Goal: Information Seeking & Learning: Learn about a topic

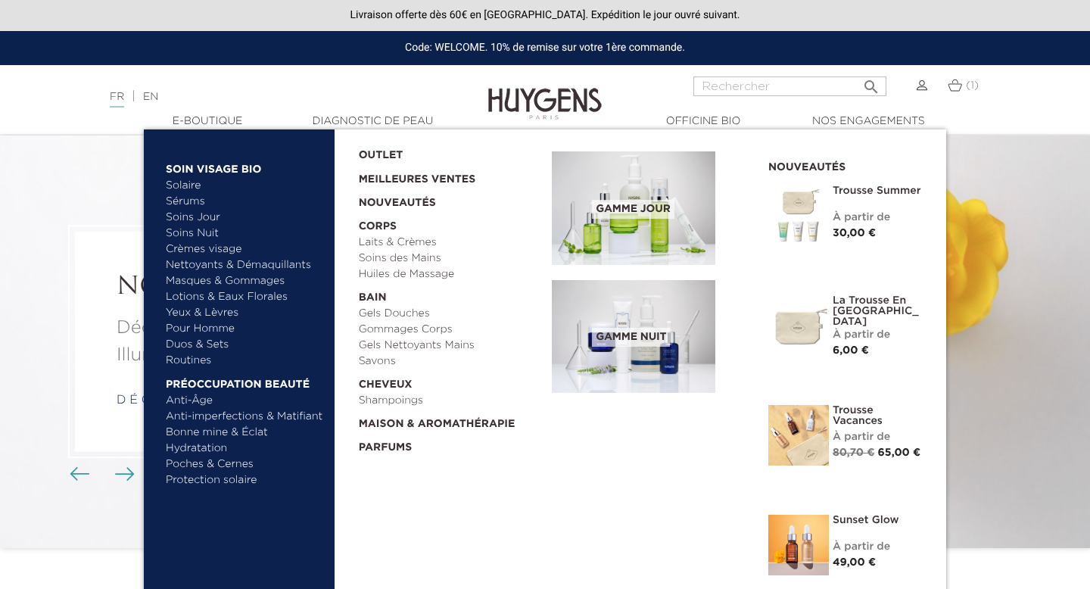
click at [409, 180] on link "Meilleures Ventes" at bounding box center [444, 176] width 170 height 24
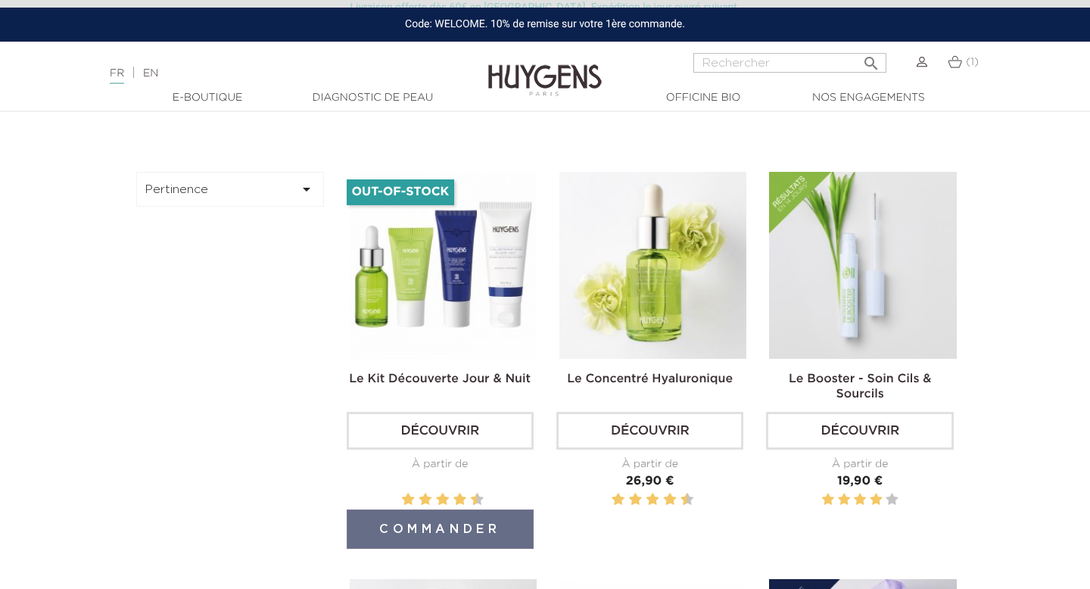
scroll to position [402, 0]
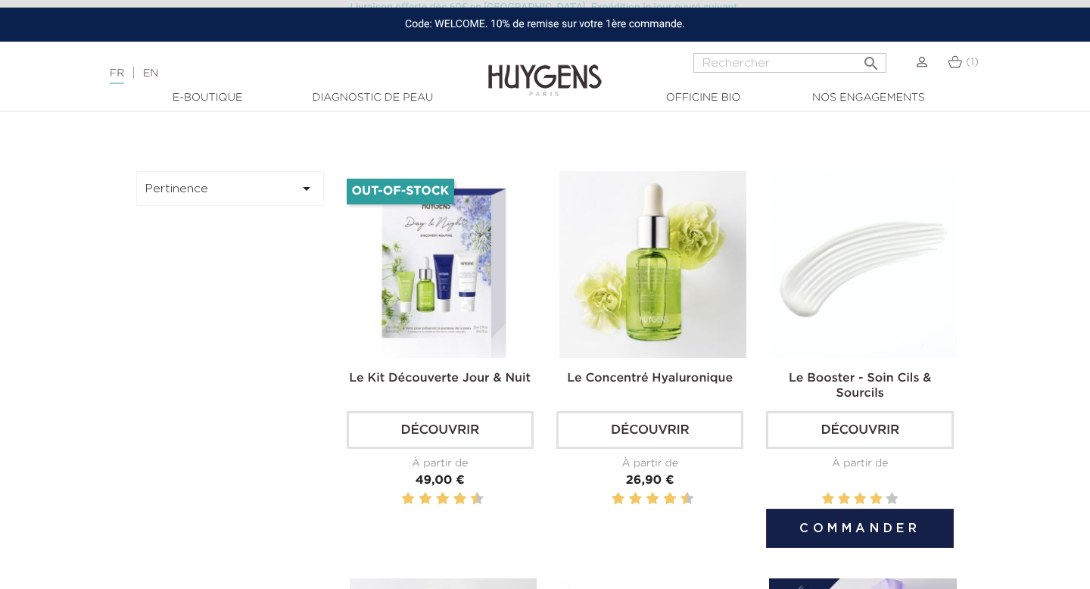
click at [882, 316] on img at bounding box center [862, 264] width 187 height 187
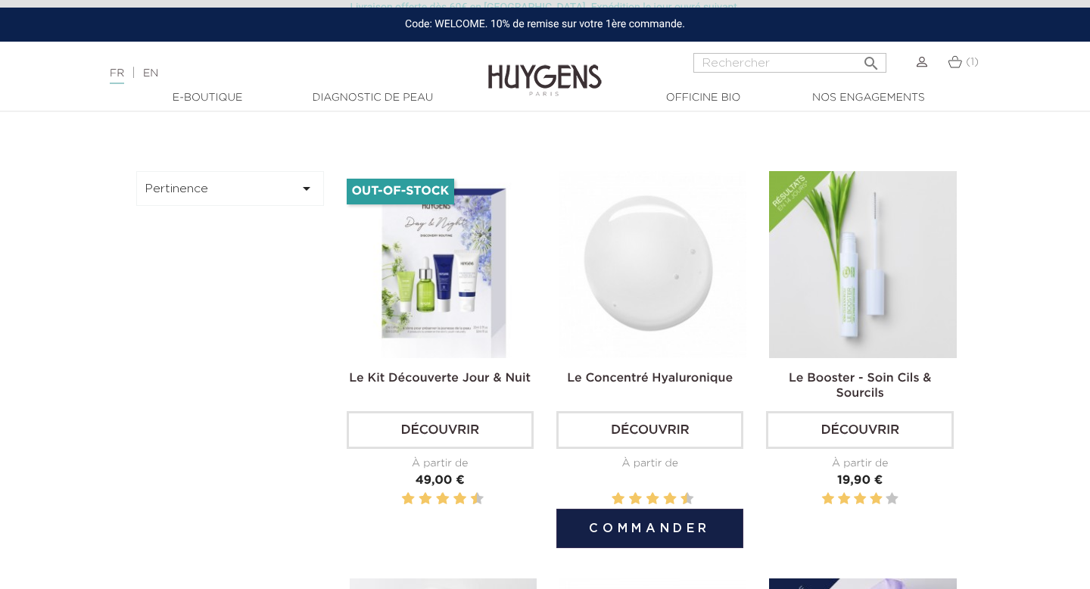
click at [720, 315] on img at bounding box center [653, 264] width 187 height 187
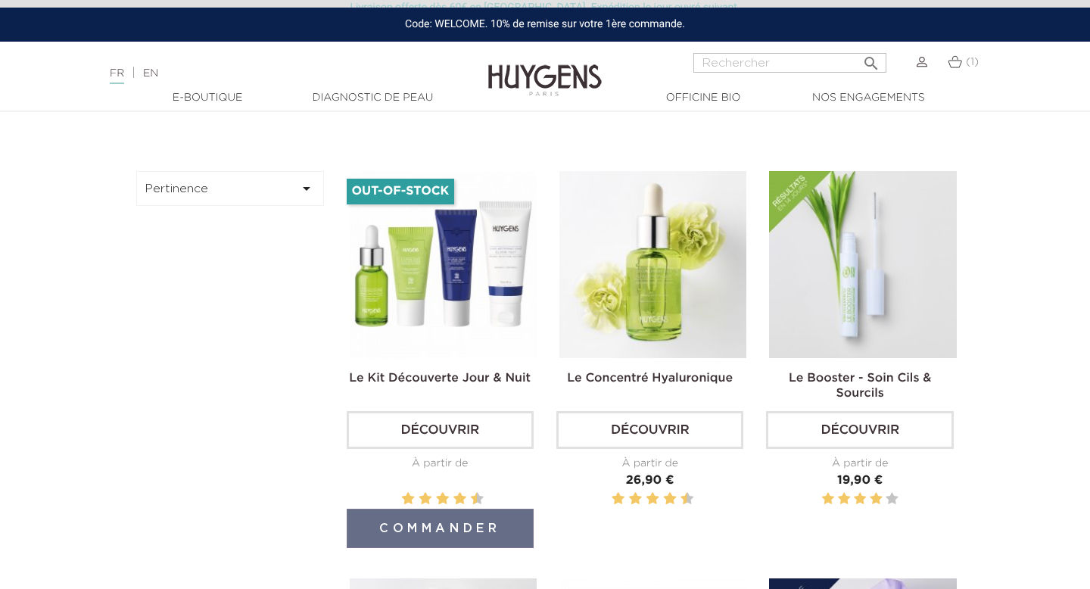
click at [468, 341] on img at bounding box center [443, 264] width 187 height 187
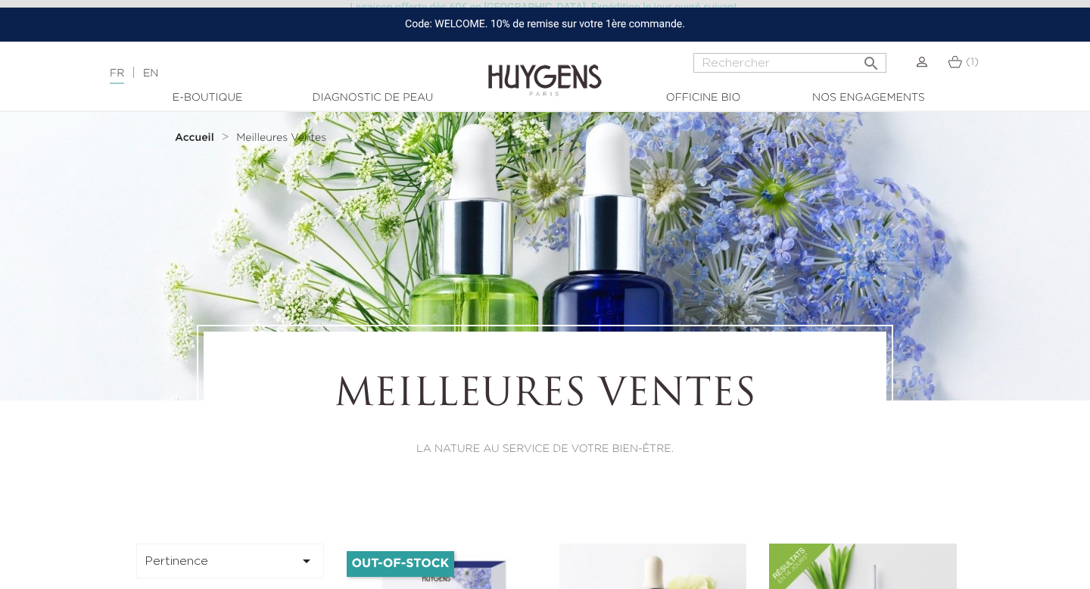
scroll to position [0, 0]
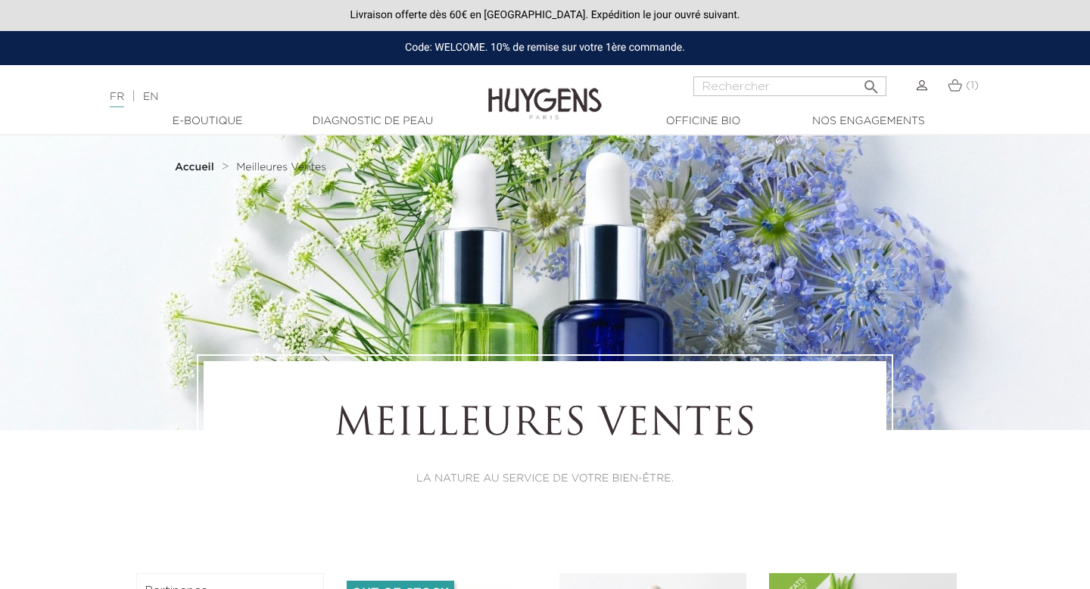
click at [333, 123] on link "Diagnostic de peau" at bounding box center [372, 122] width 151 height 16
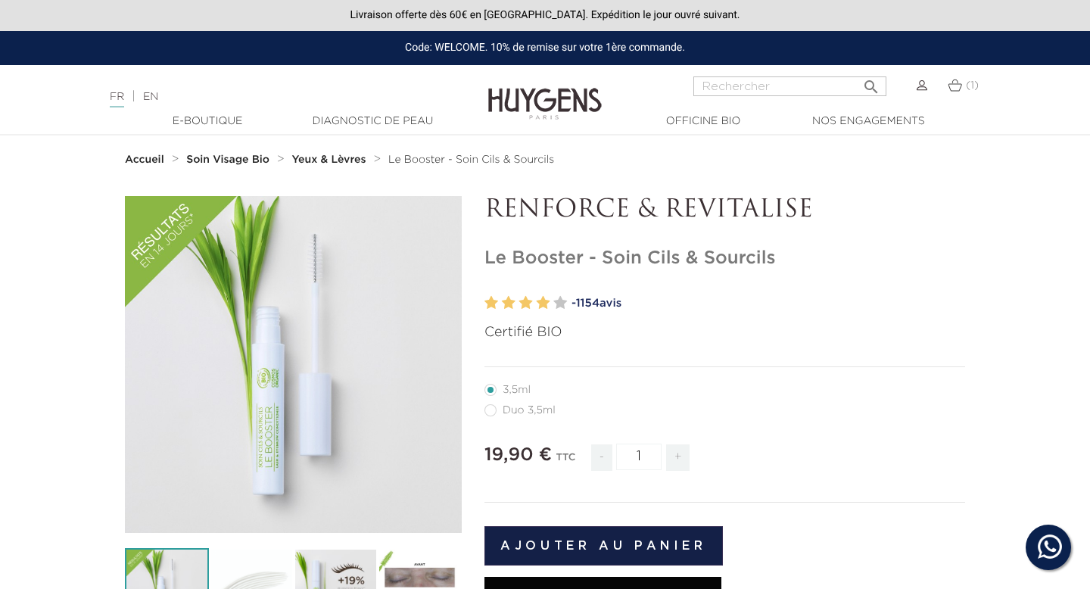
drag, startPoint x: 485, startPoint y: 263, endPoint x: 774, endPoint y: 261, distance: 289.2
click at [774, 262] on h1 "Le Booster - Soin Cils & Sourcils" at bounding box center [725, 259] width 481 height 22
copy h1 "Le Booster - Soin Cils & Sourcils"
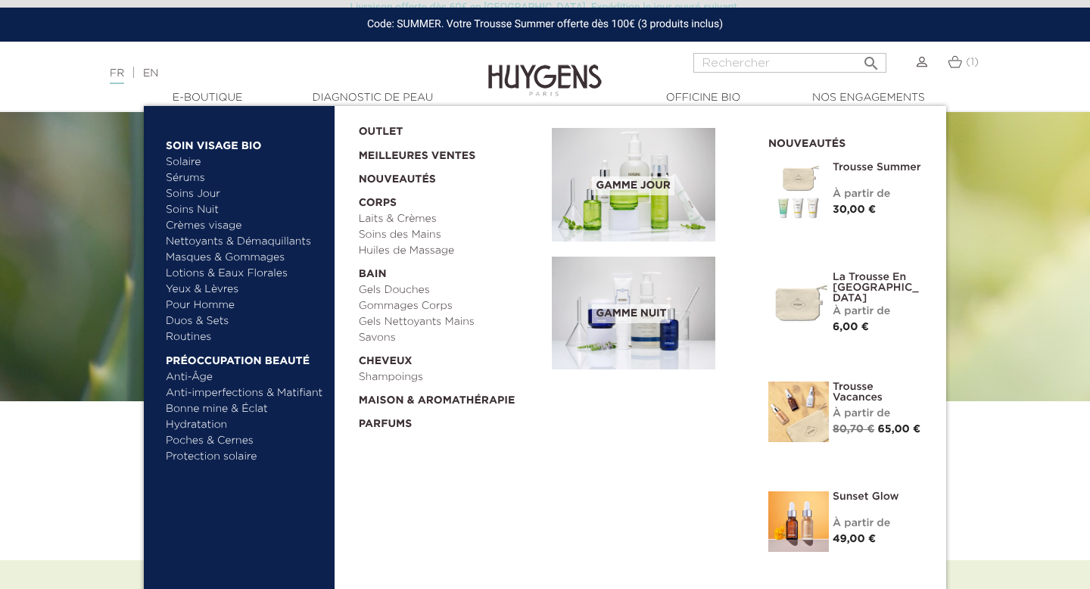
click at [205, 334] on link "Routines" at bounding box center [245, 337] width 158 height 16
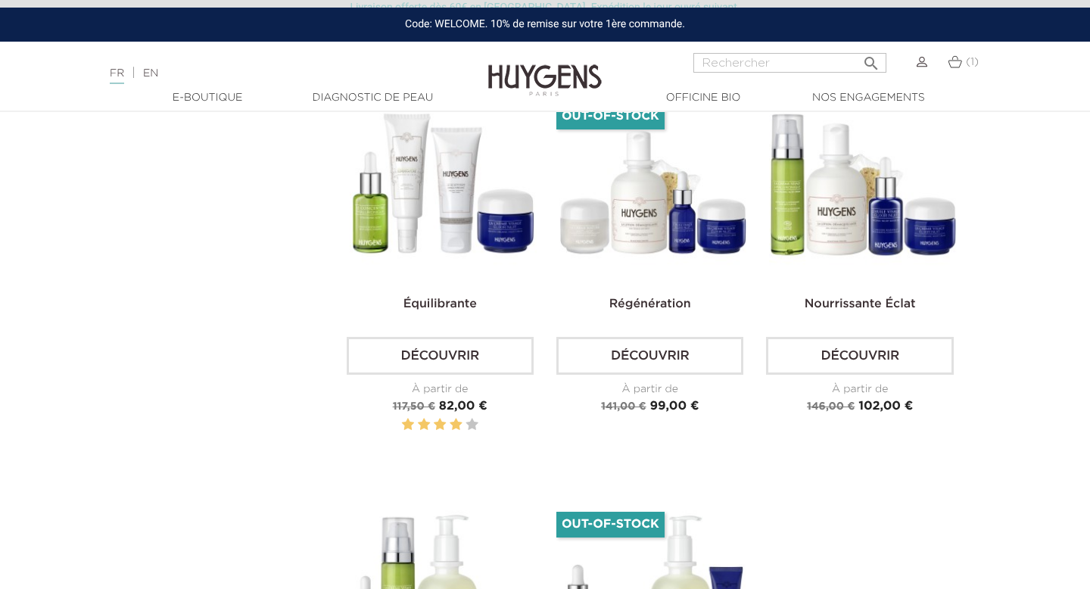
scroll to position [906, 0]
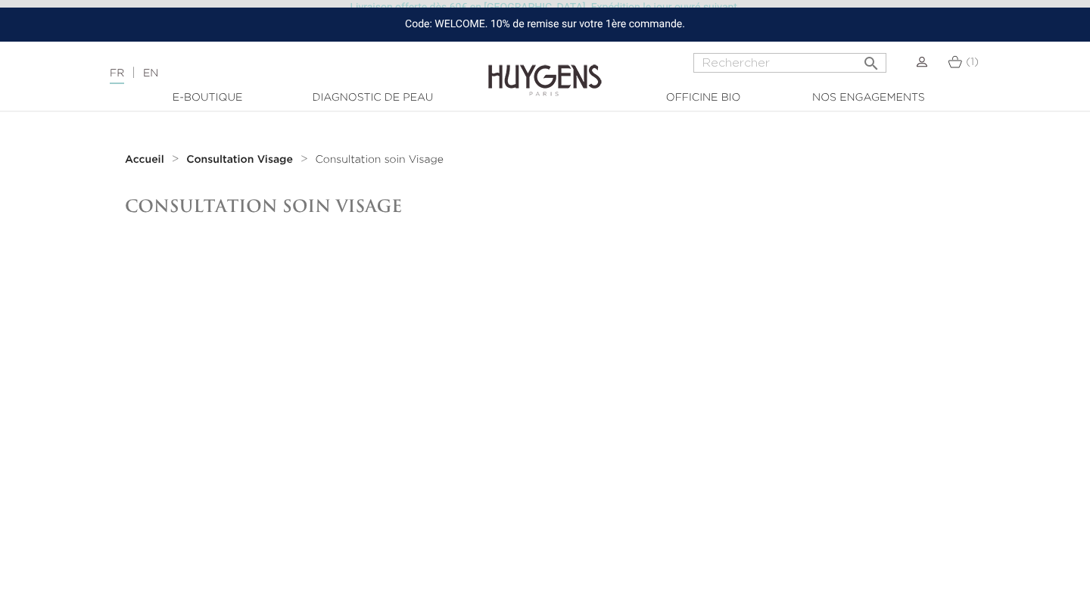
scroll to position [20, 0]
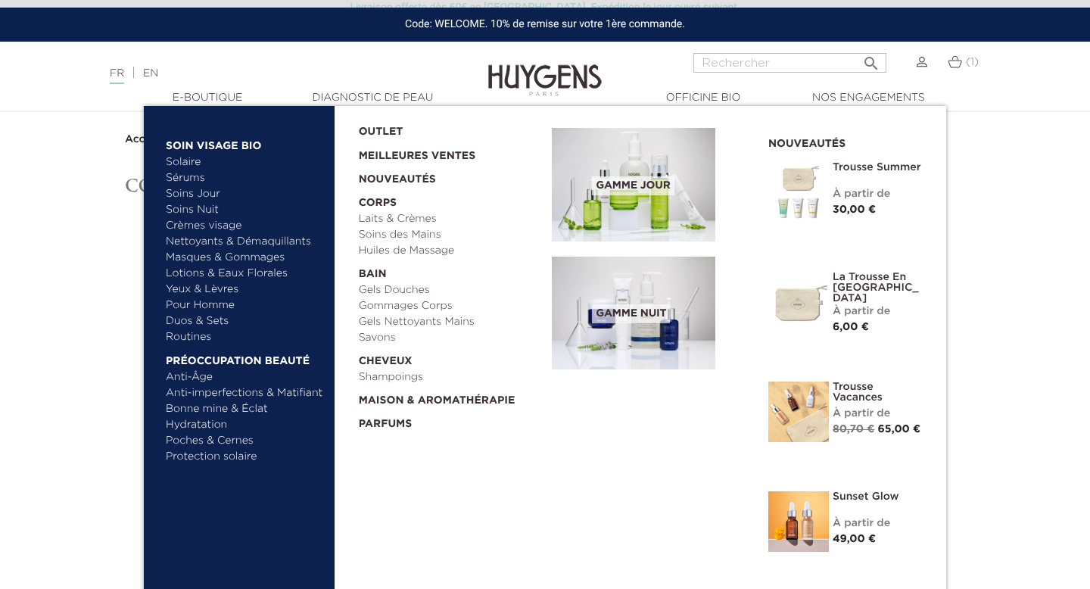
click at [407, 159] on link "Meilleures Ventes" at bounding box center [444, 152] width 170 height 24
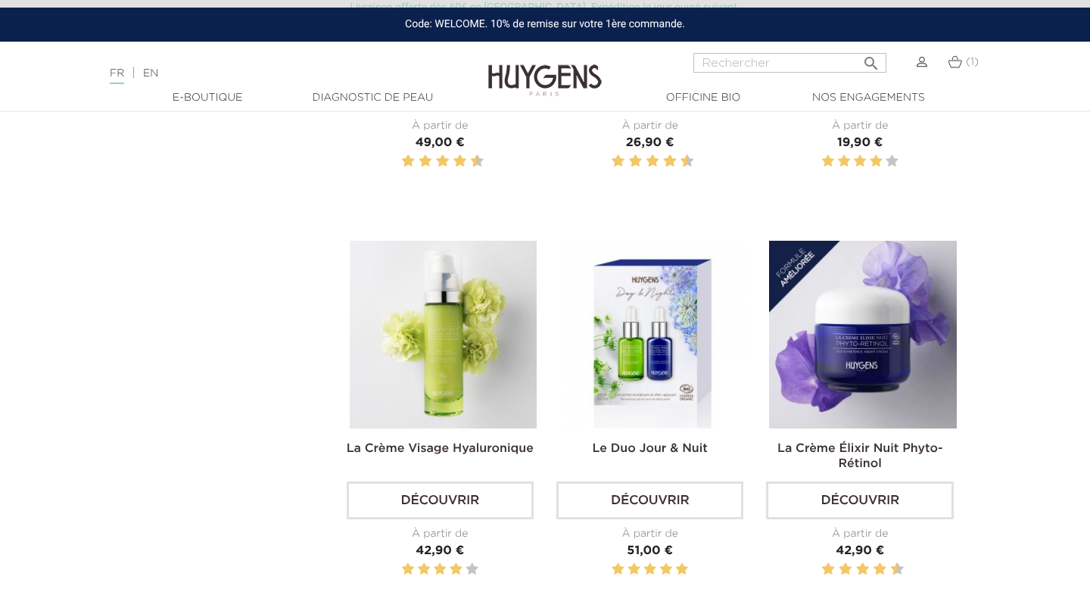
scroll to position [452, 0]
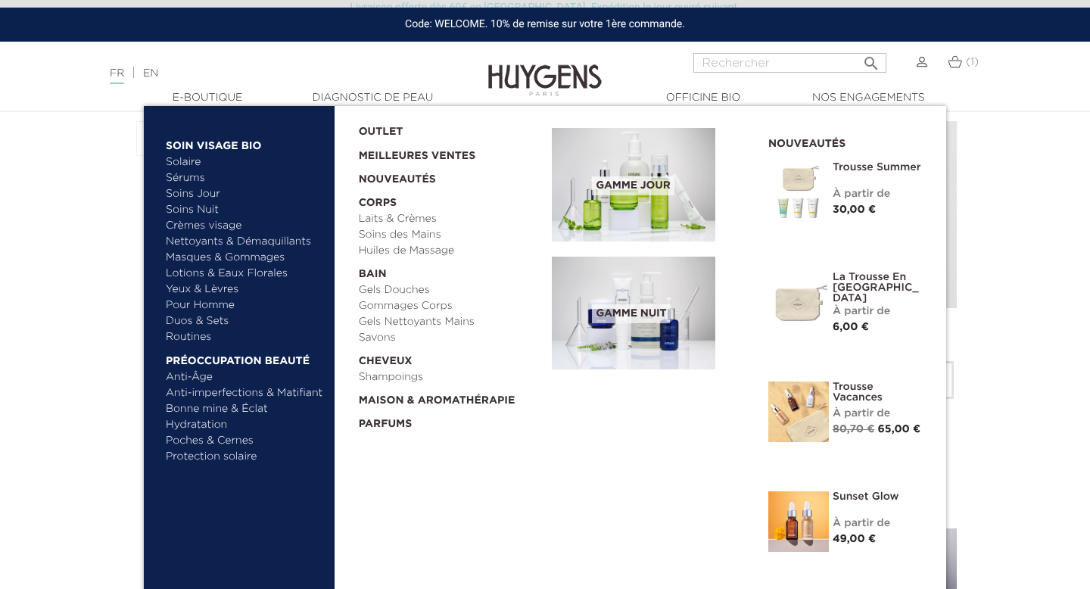
click at [195, 141] on link "  Soin Visage Bio" at bounding box center [245, 142] width 158 height 24
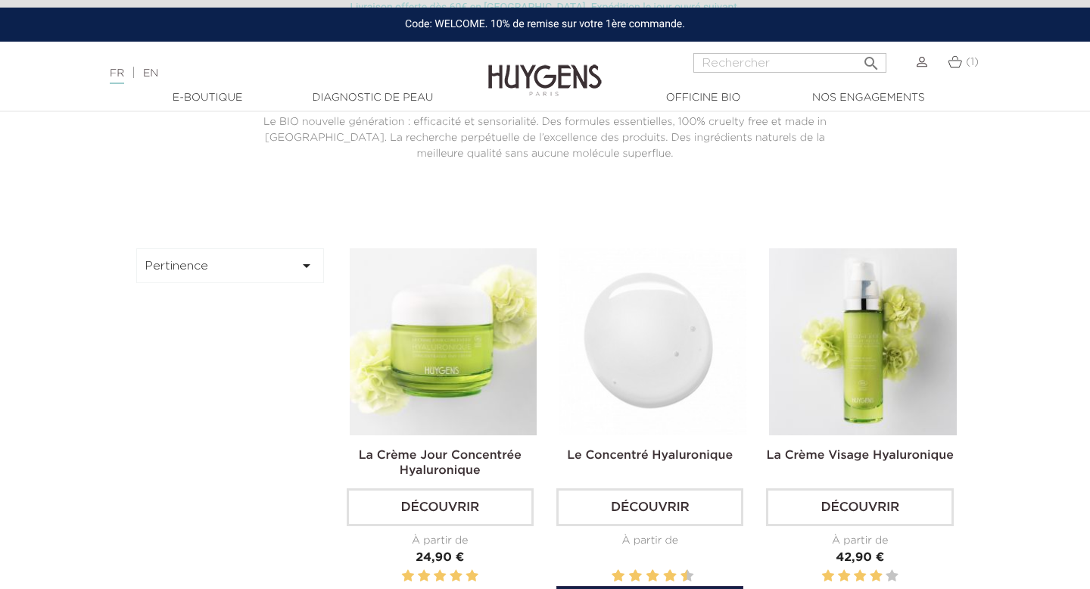
scroll to position [235, 0]
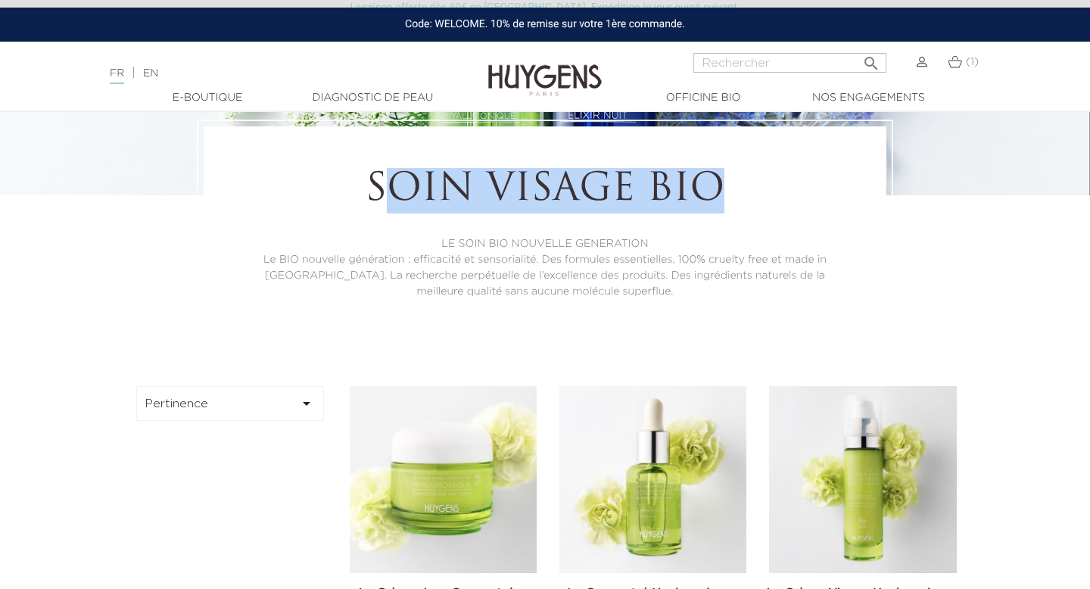
drag, startPoint x: 381, startPoint y: 185, endPoint x: 810, endPoint y: 188, distance: 429.3
click at [810, 188] on h1 "Soin Visage Bio" at bounding box center [545, 190] width 600 height 45
drag, startPoint x: 749, startPoint y: 189, endPoint x: 366, endPoint y: 189, distance: 383.1
click at [366, 189] on h1 "Soin Visage Bio" at bounding box center [545, 190] width 600 height 45
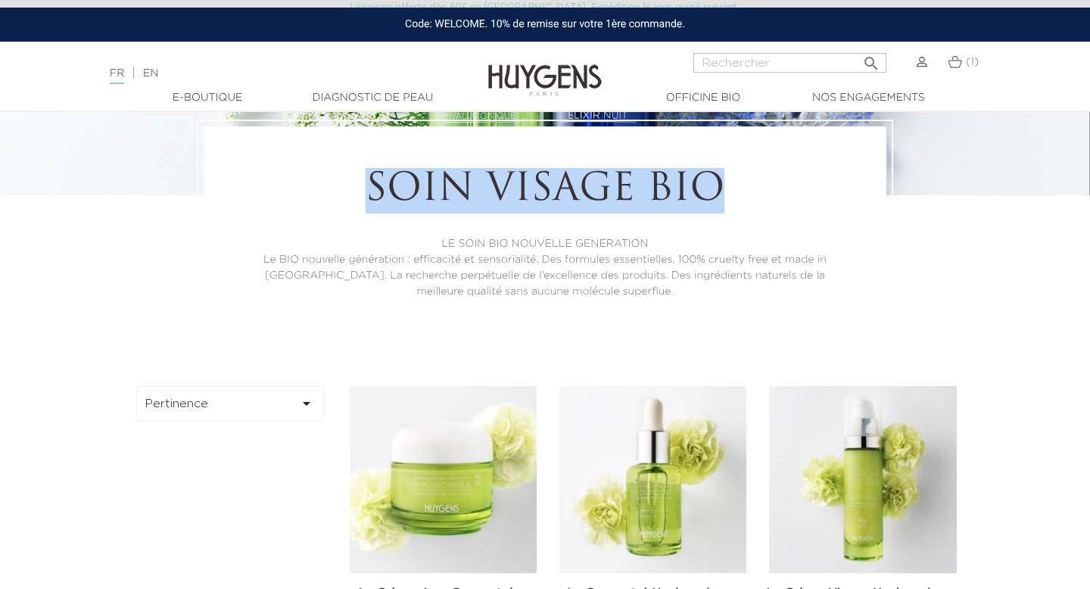
copy h1 "Soin Visage Bio"
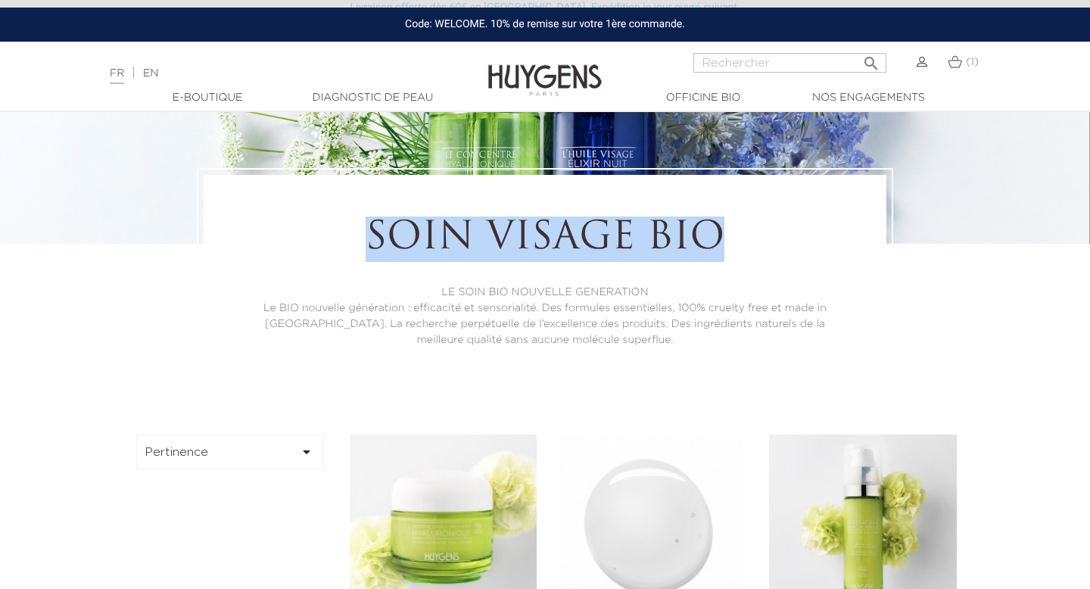
scroll to position [86, 0]
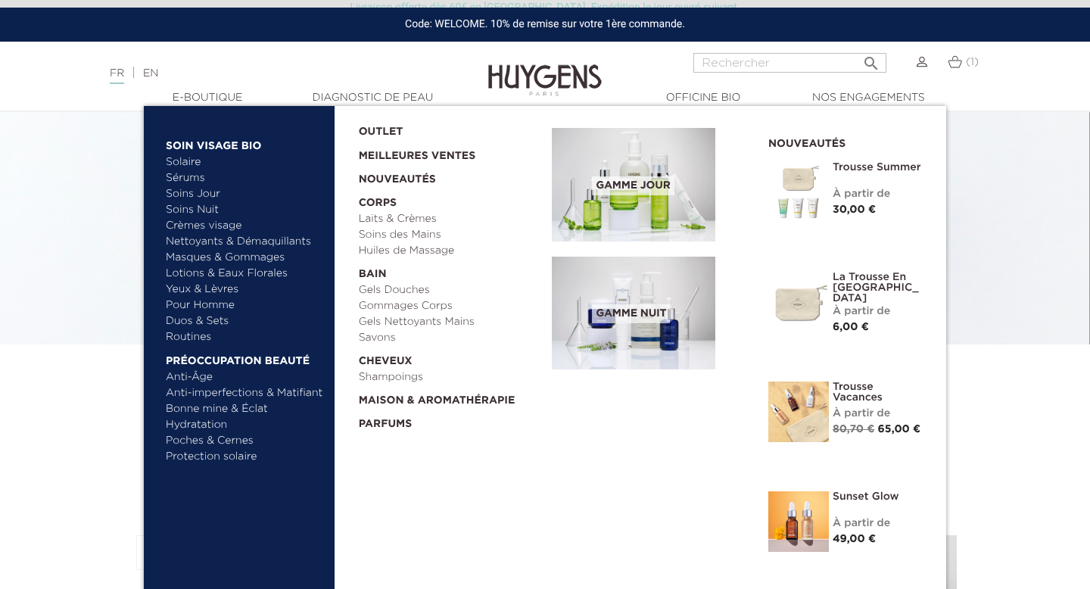
click at [215, 243] on link "Nettoyants & Démaquillants" at bounding box center [245, 242] width 158 height 16
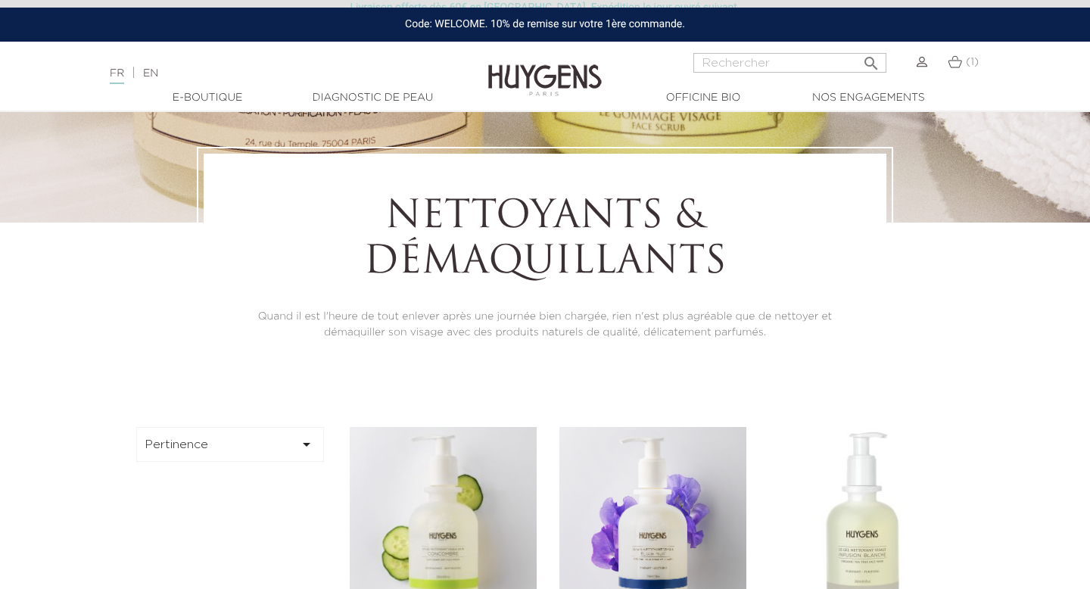
scroll to position [172, 0]
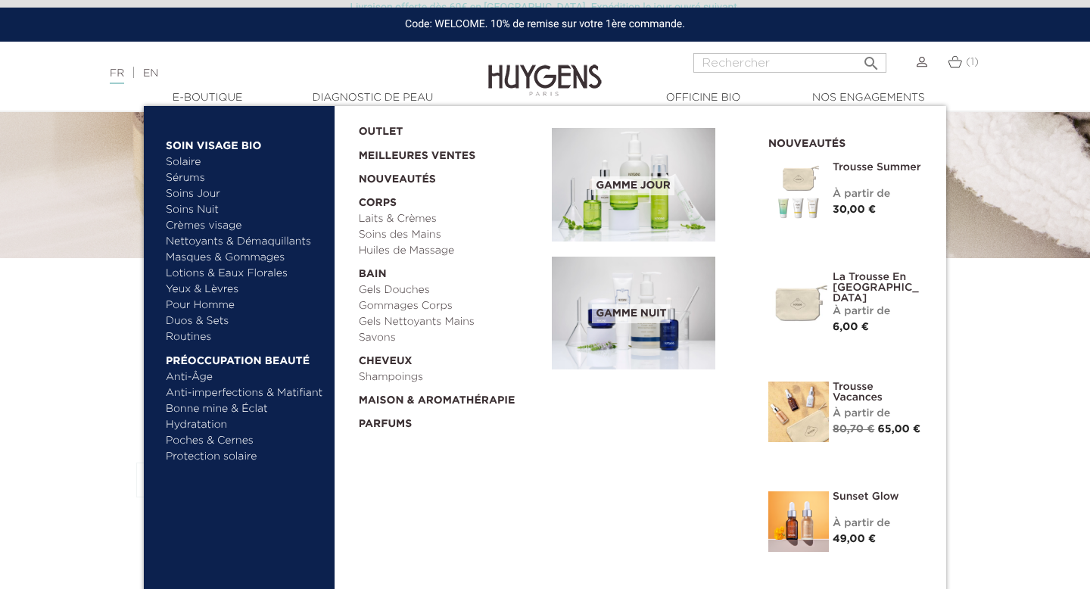
click at [452, 154] on link "Meilleures Ventes" at bounding box center [444, 152] width 170 height 24
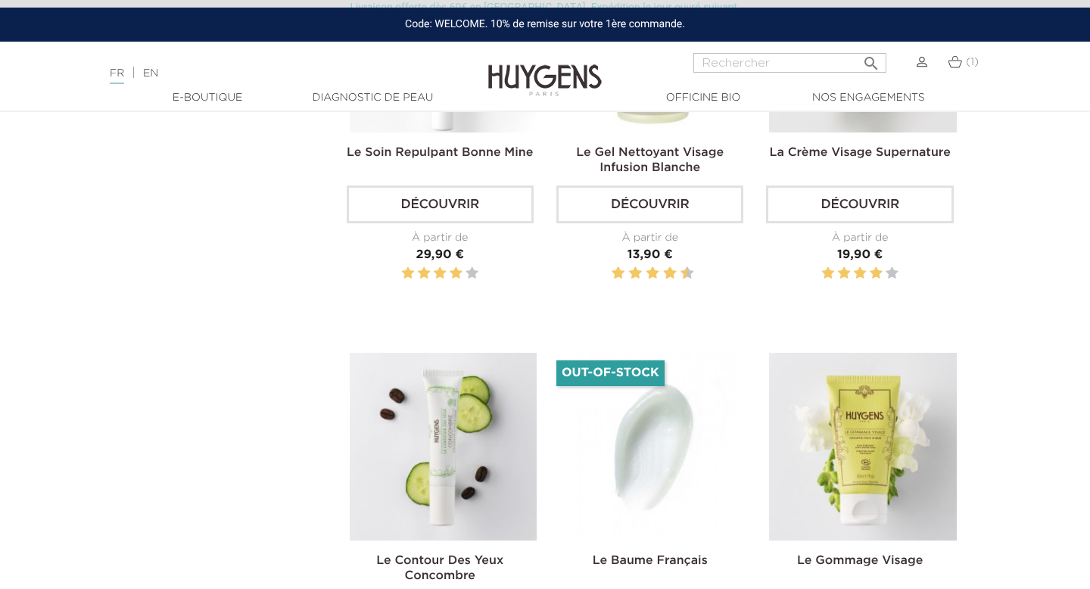
scroll to position [956, 0]
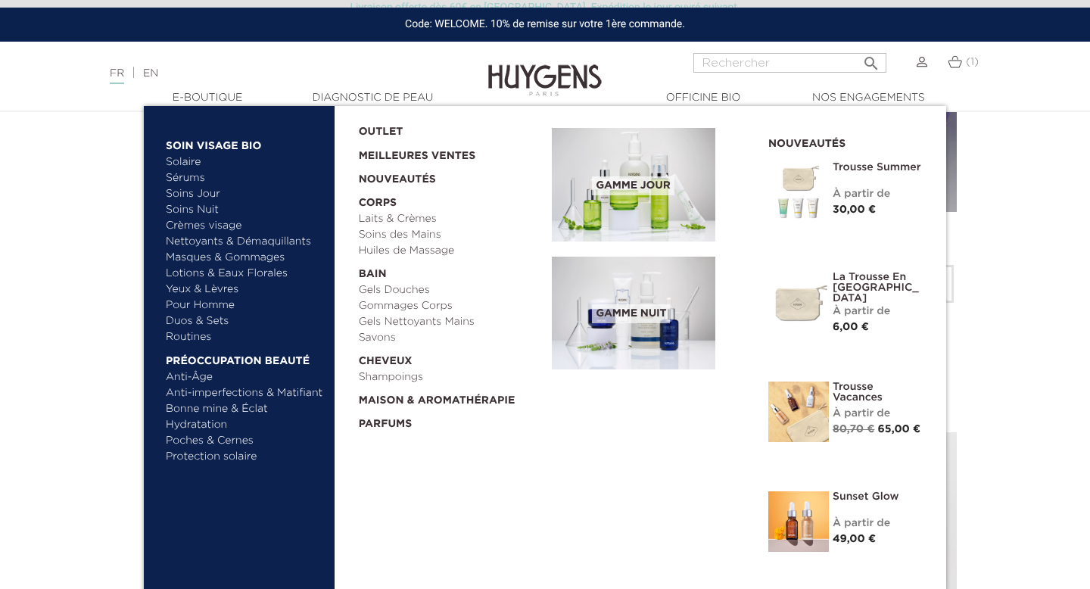
click at [606, 179] on span "Gamme jour" at bounding box center [633, 185] width 82 height 19
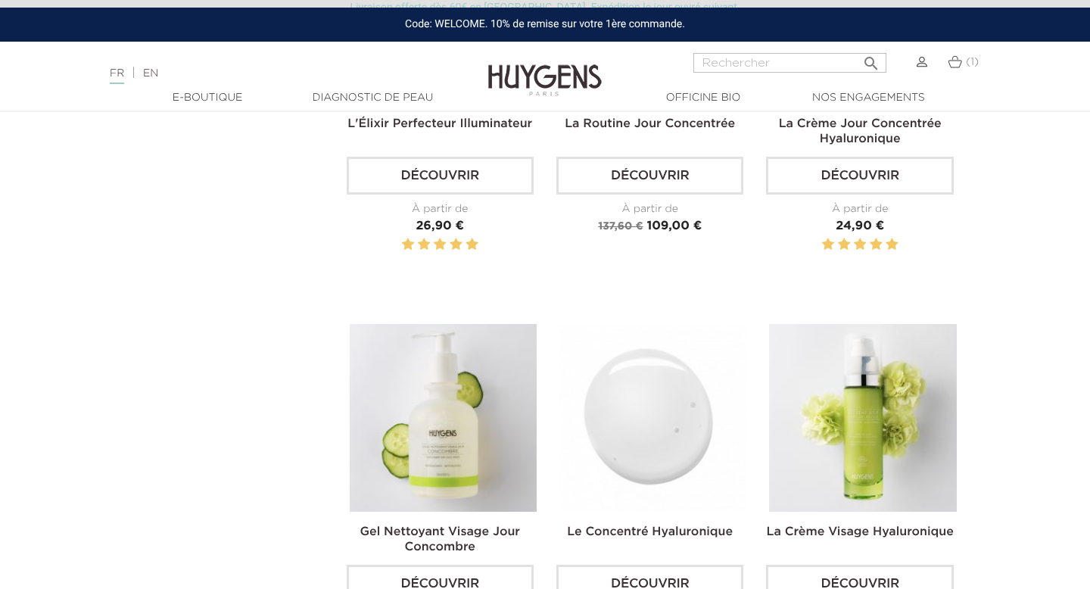
scroll to position [526, 0]
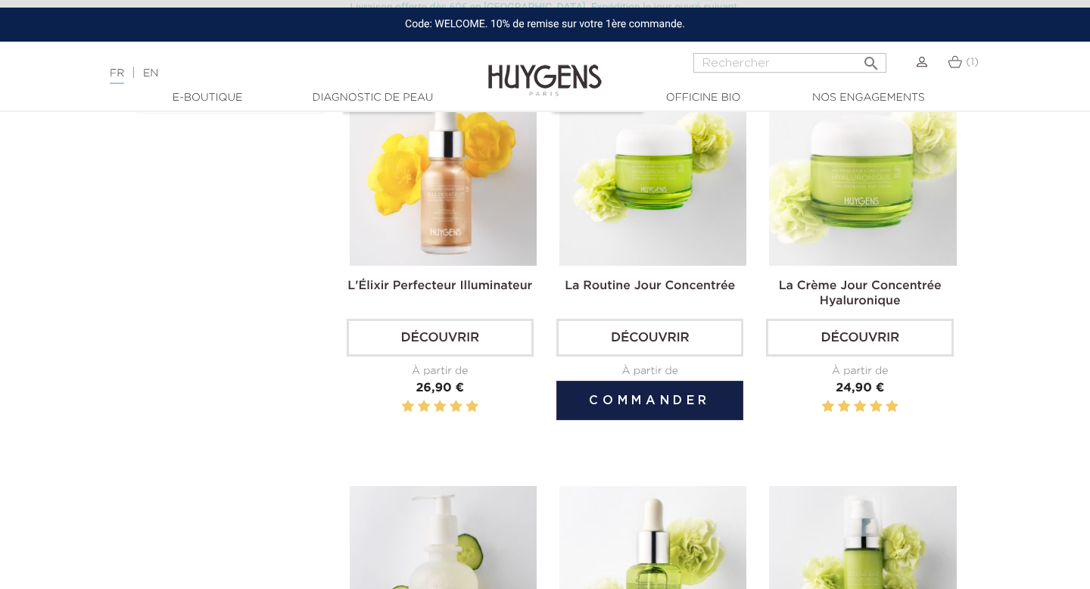
click at [675, 224] on img at bounding box center [653, 172] width 187 height 187
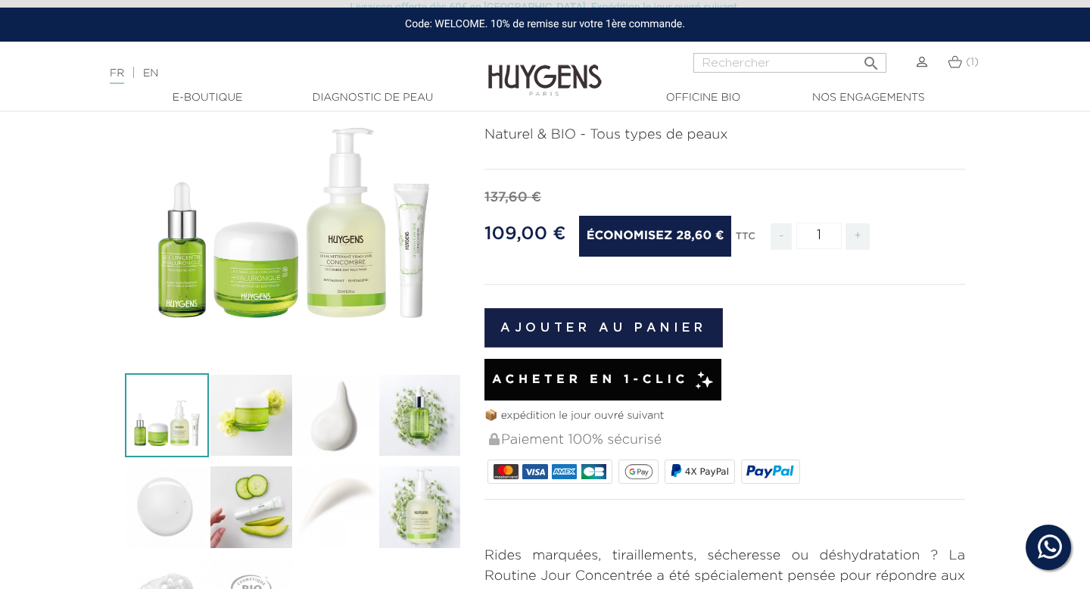
scroll to position [22, 0]
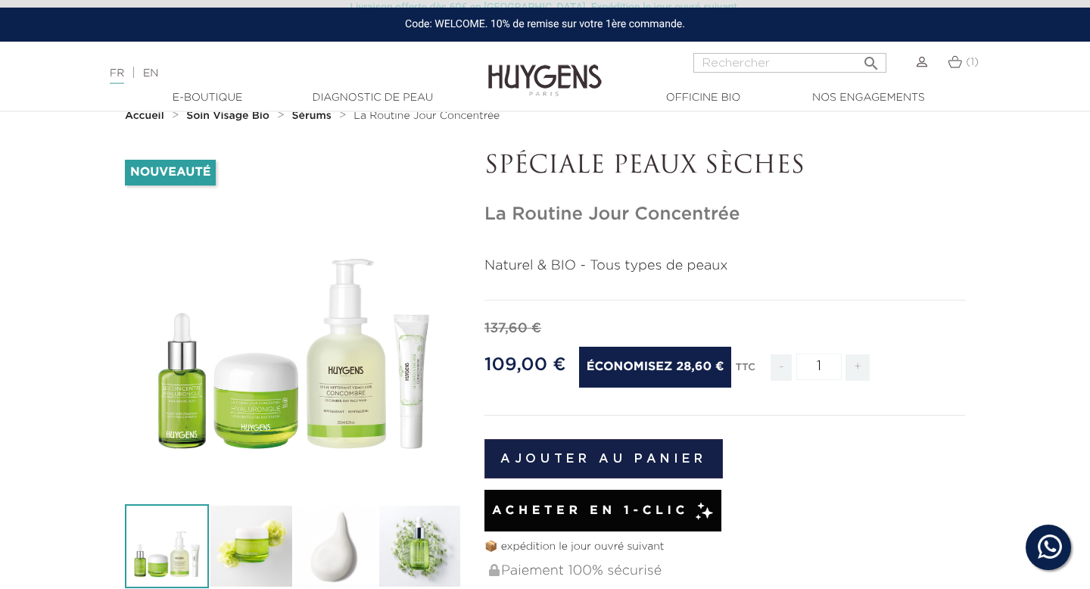
click at [315, 117] on strong "Sérums" at bounding box center [311, 116] width 39 height 11
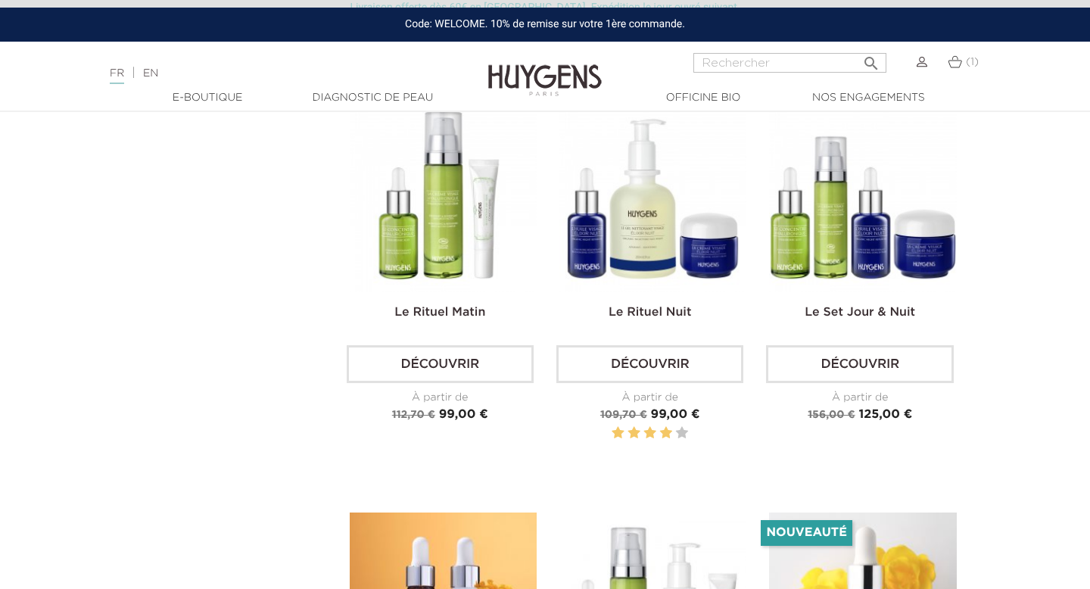
scroll to position [2130, 0]
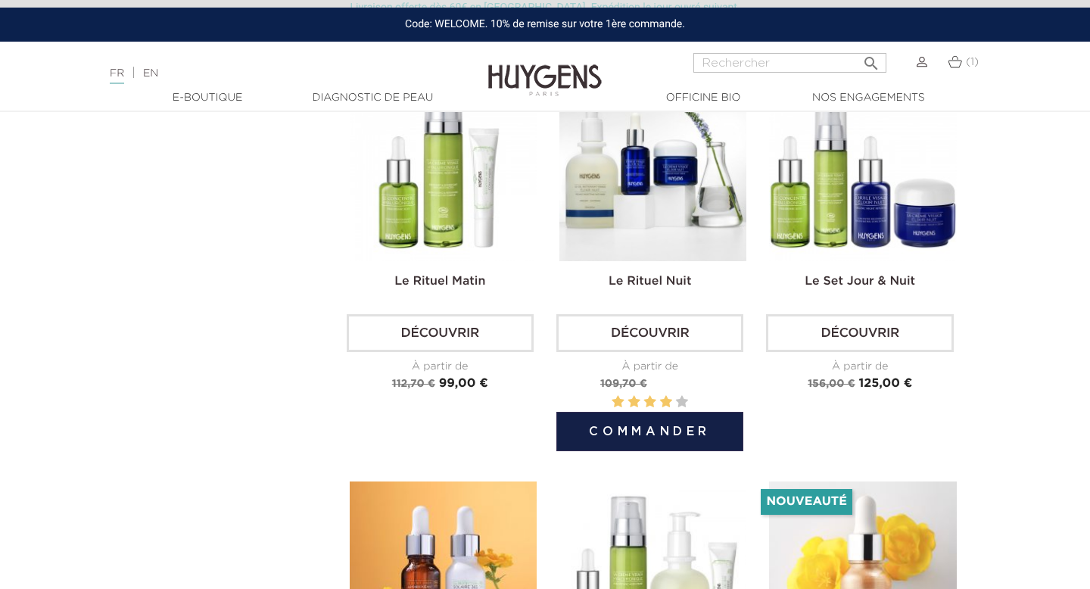
click at [666, 213] on img at bounding box center [653, 167] width 187 height 187
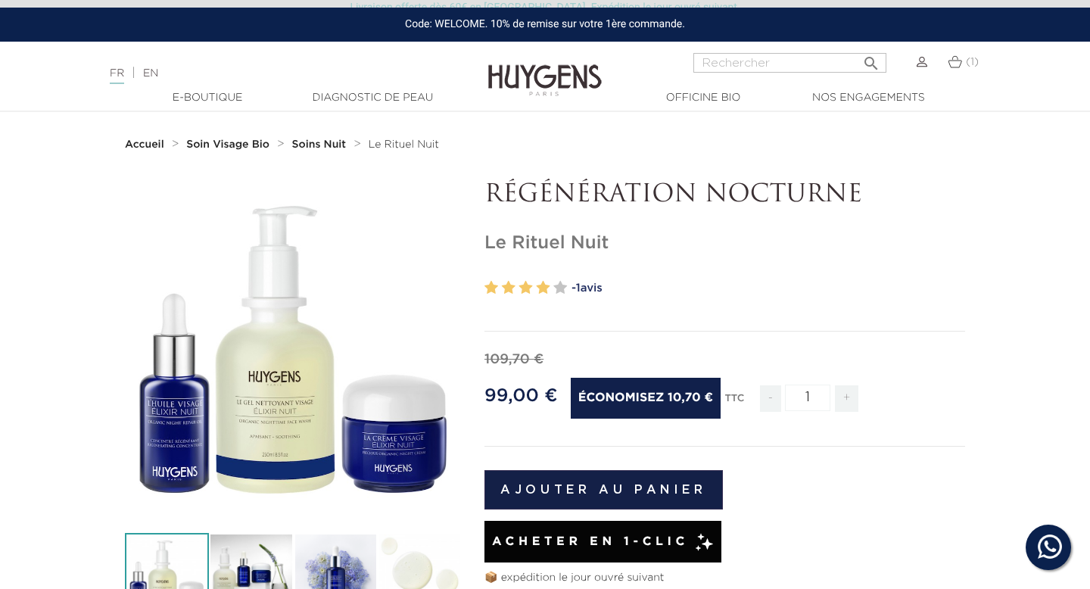
scroll to position [16, 0]
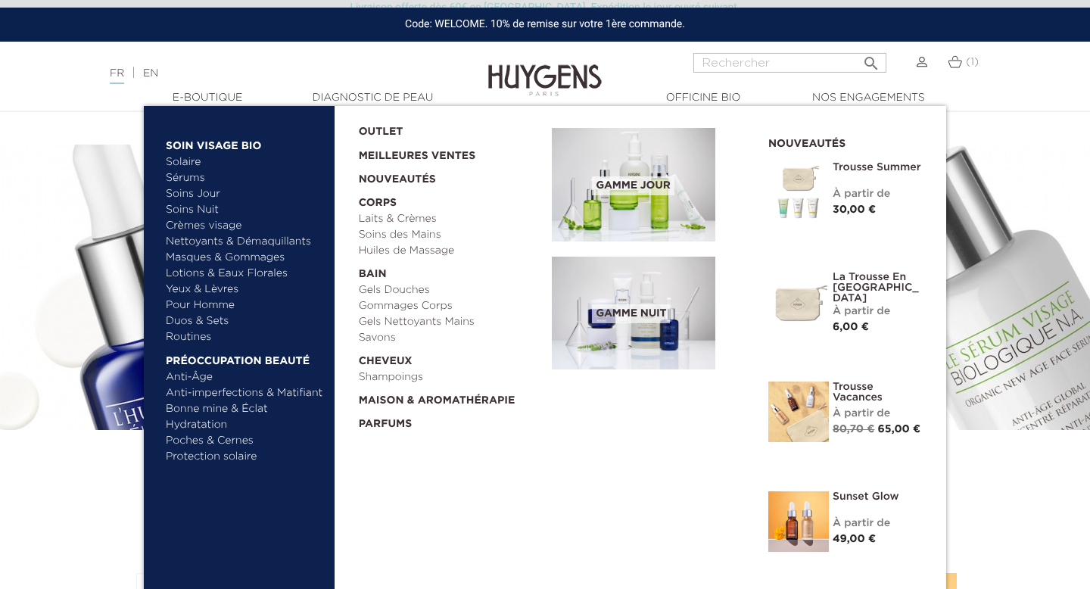
scroll to position [2130, 0]
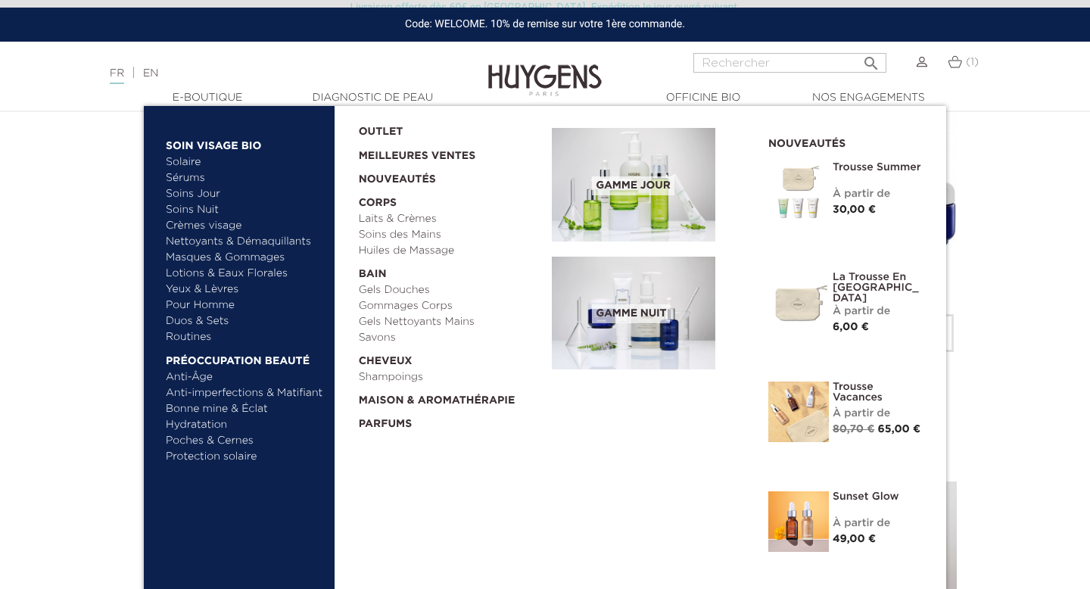
click at [204, 207] on link "Soins Nuit" at bounding box center [238, 210] width 145 height 16
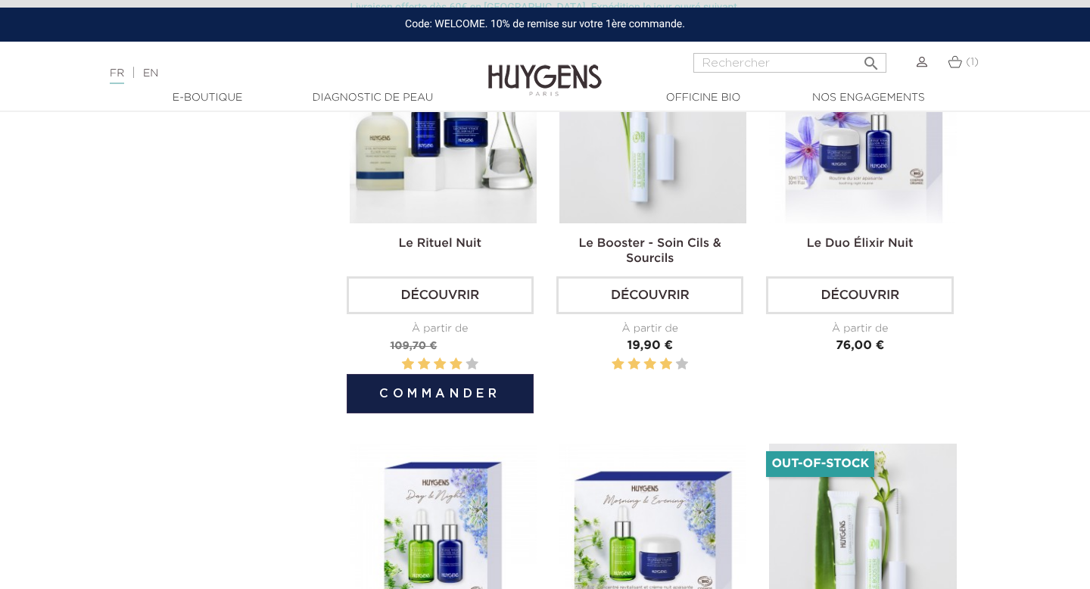
scroll to position [922, 0]
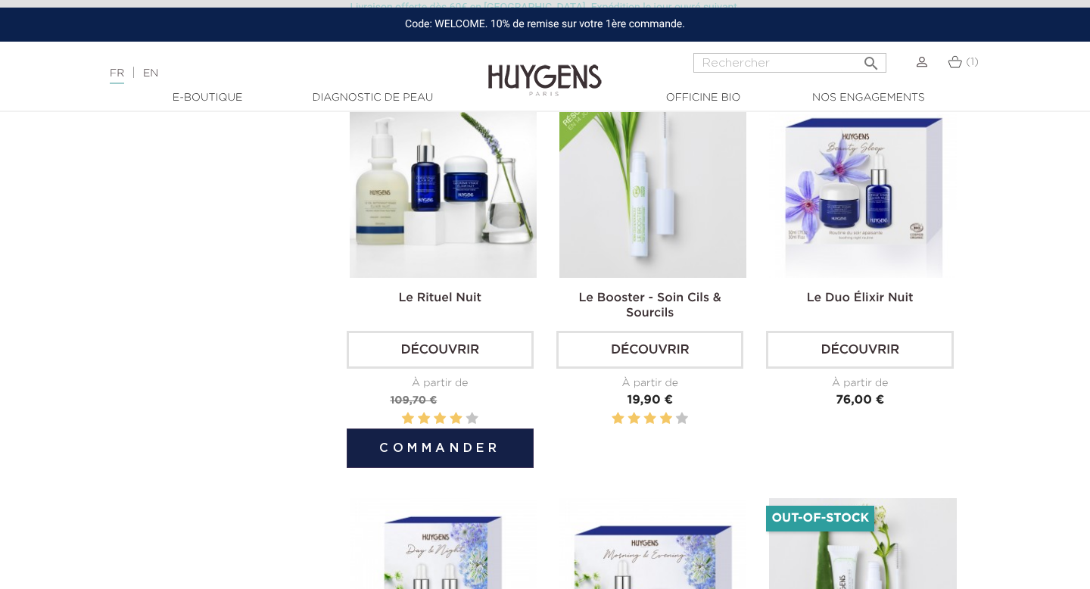
click at [427, 196] on img at bounding box center [443, 183] width 187 height 187
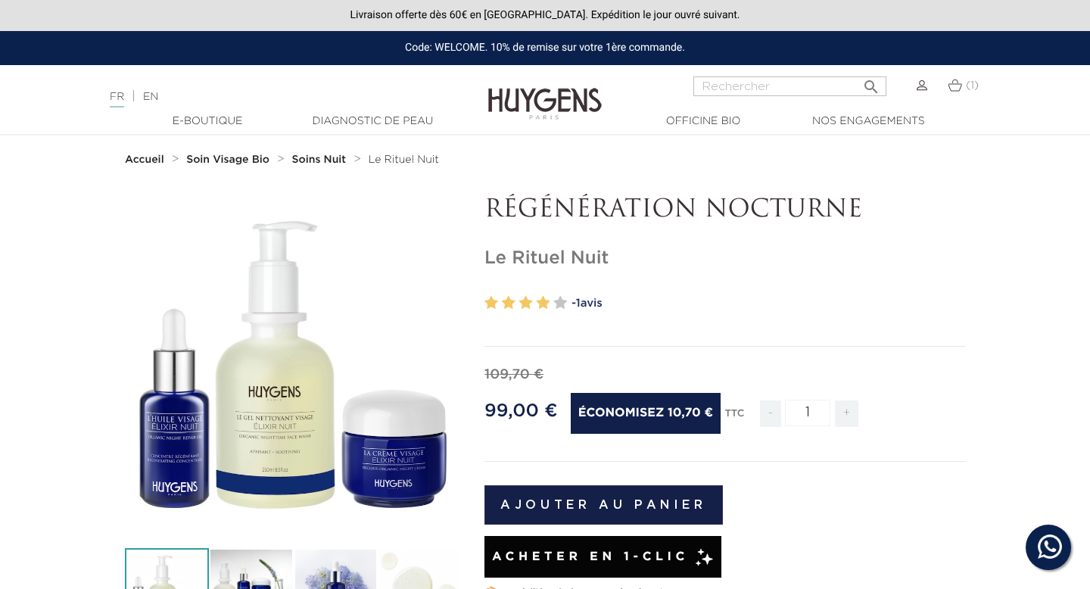
click at [544, 98] on img at bounding box center [545, 93] width 114 height 58
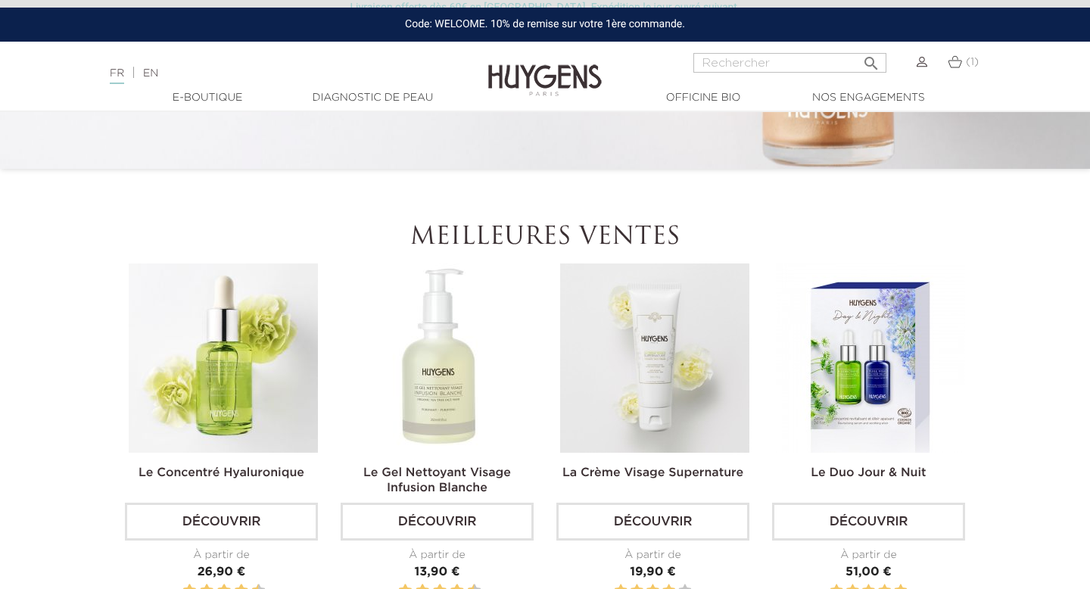
scroll to position [375, 0]
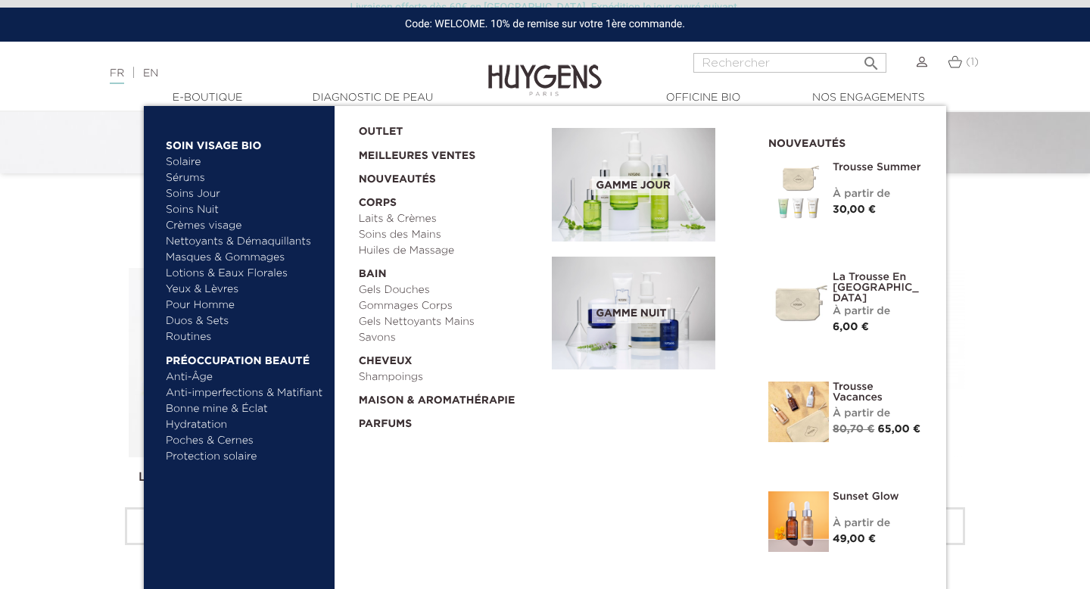
click at [199, 143] on link "  Soin Visage Bio" at bounding box center [245, 142] width 158 height 24
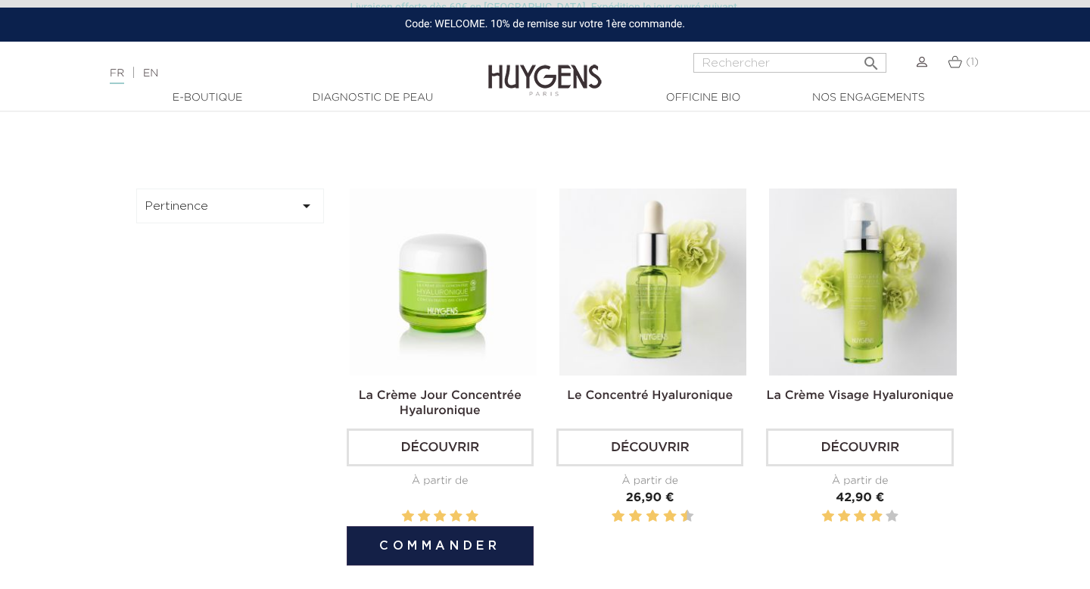
scroll to position [404, 0]
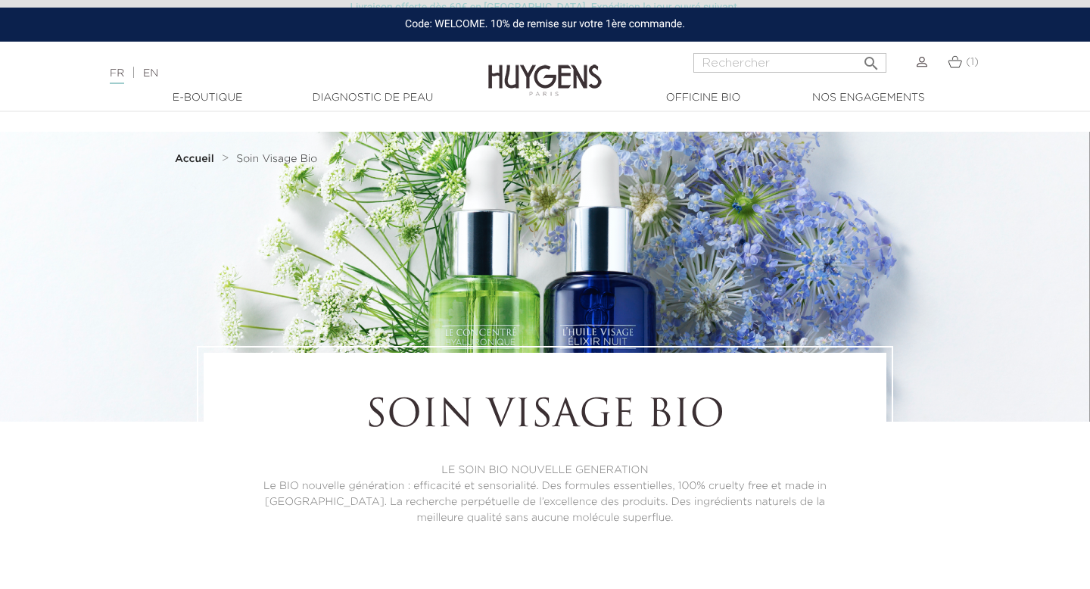
scroll to position [0, 0]
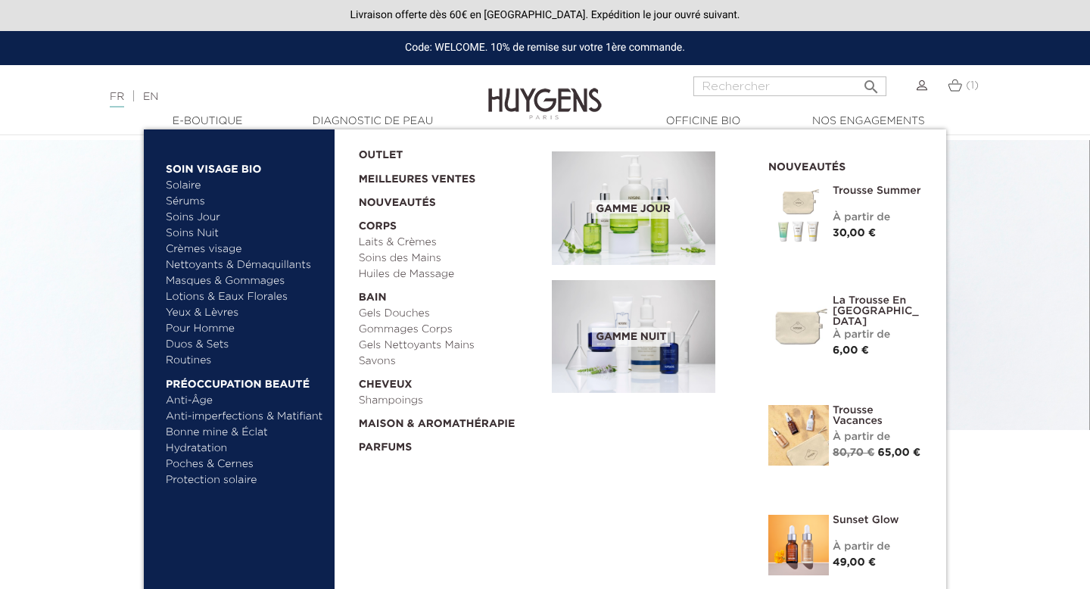
click at [368, 182] on link "Meilleures Ventes" at bounding box center [444, 176] width 170 height 24
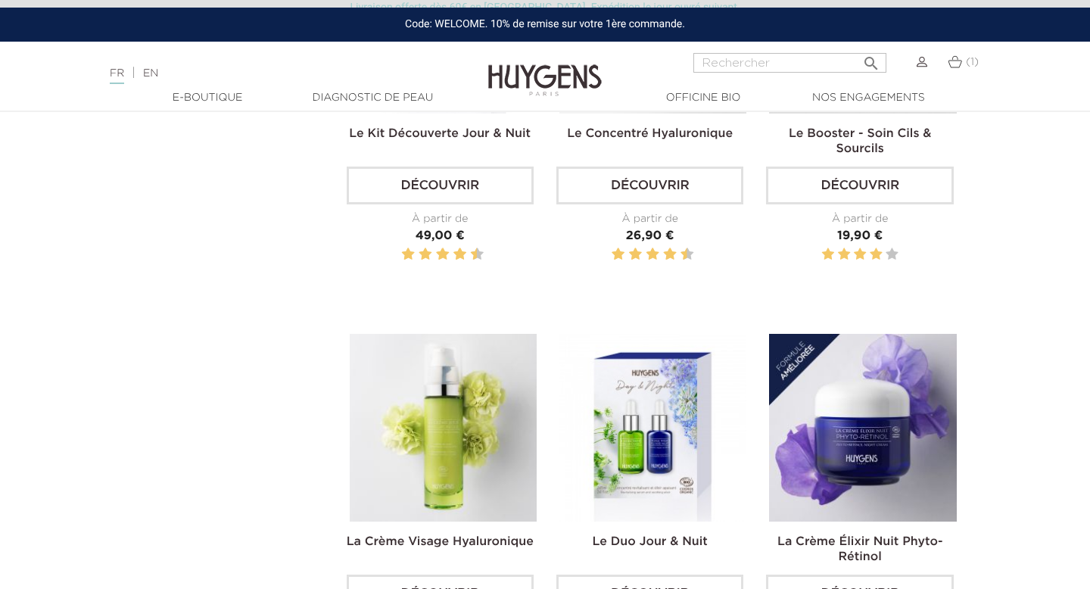
scroll to position [583, 0]
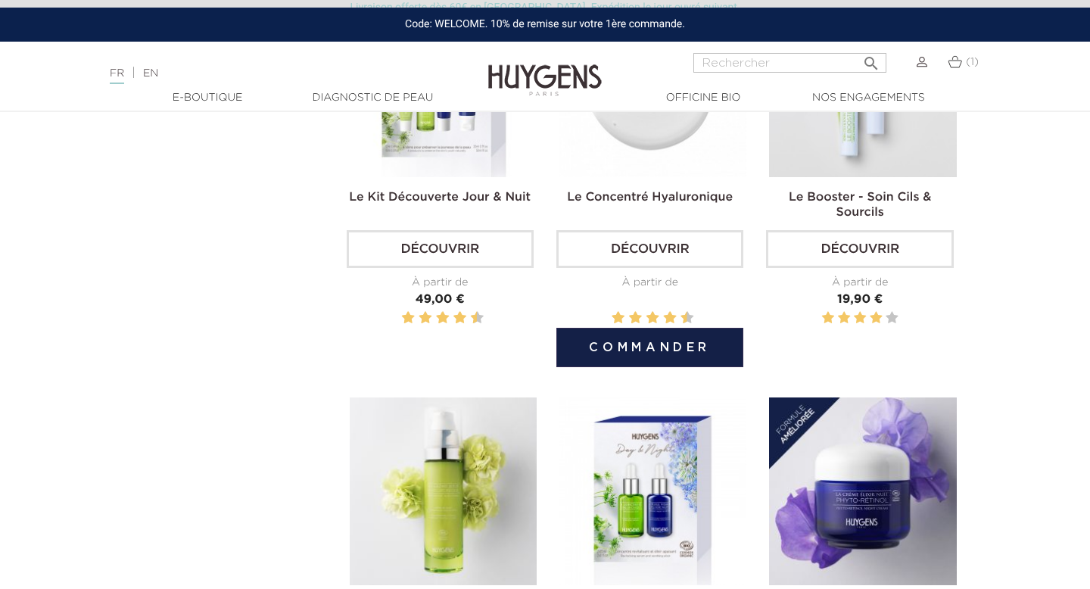
click at [652, 136] on img at bounding box center [653, 83] width 187 height 187
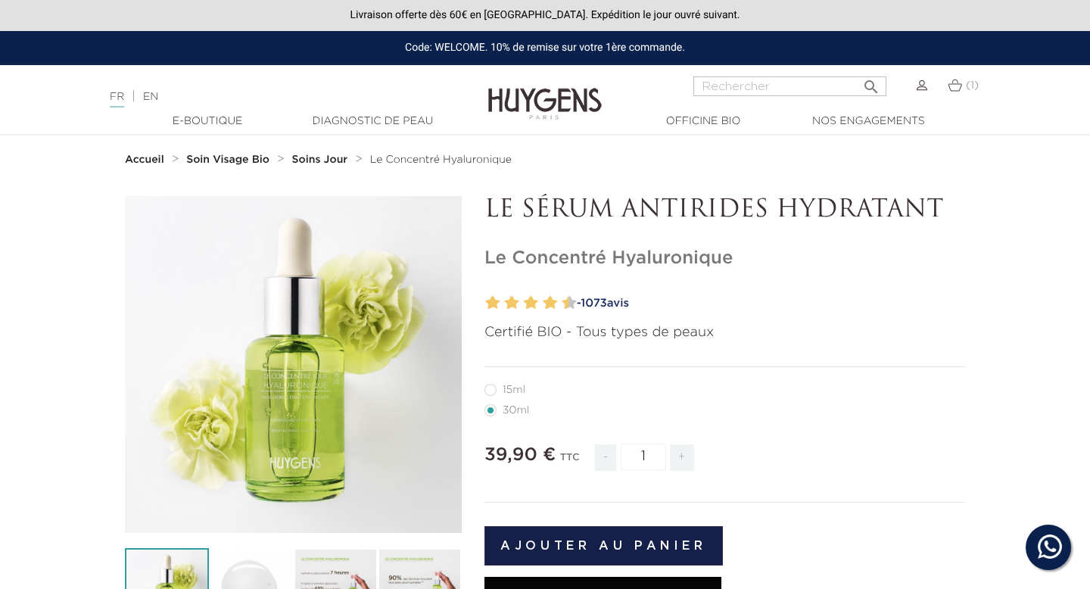
drag, startPoint x: 952, startPoint y: 207, endPoint x: 675, endPoint y: 202, distance: 276.4
click at [676, 202] on p "LE SÉRUM ANTIRIDES HYDRATANT" at bounding box center [725, 210] width 481 height 29
drag, startPoint x: 752, startPoint y: 258, endPoint x: 484, endPoint y: 263, distance: 268.1
copy h1 "Le Concentré Hyaluronique"
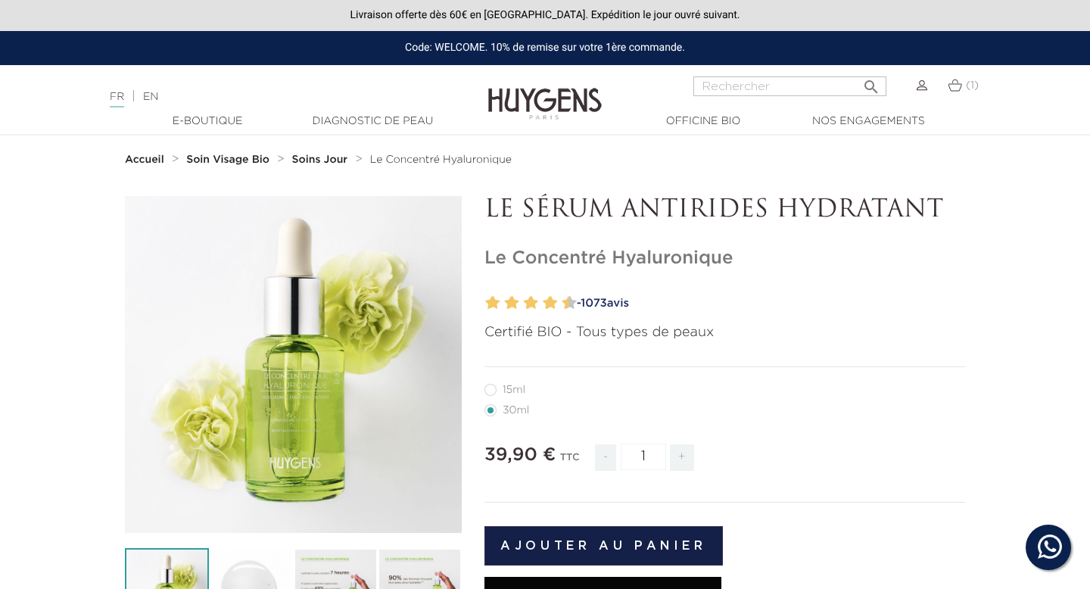
drag, startPoint x: 528, startPoint y: 204, endPoint x: 767, endPoint y: 210, distance: 239.3
click at [767, 210] on p "LE SÉRUM ANTIRIDES HYDRATANT" at bounding box center [725, 210] width 481 height 29
copy p "SÉRUM ANTIRIDES"
drag, startPoint x: 772, startPoint y: 269, endPoint x: 511, endPoint y: 265, distance: 260.5
click at [511, 265] on h1 "Le Concentré Hyaluronique" at bounding box center [725, 259] width 481 height 22
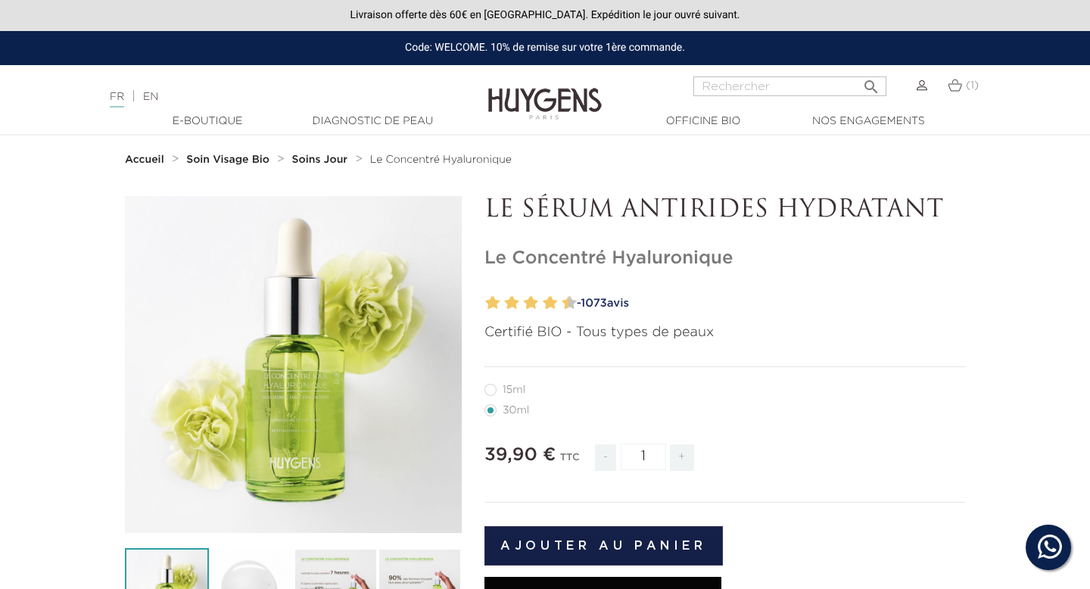
copy h1 "Concentré Hyaluronique"
